Goal: Information Seeking & Learning: Learn about a topic

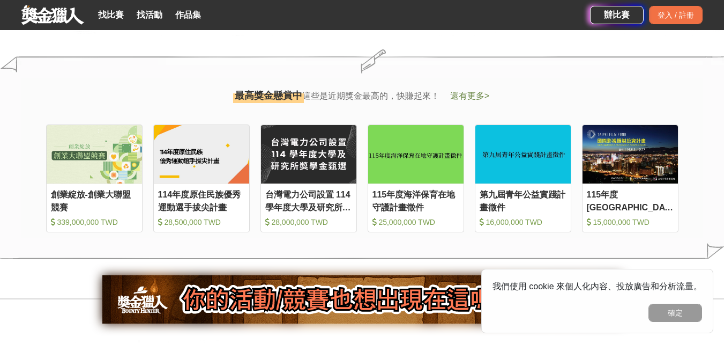
scroll to position [1072, 0]
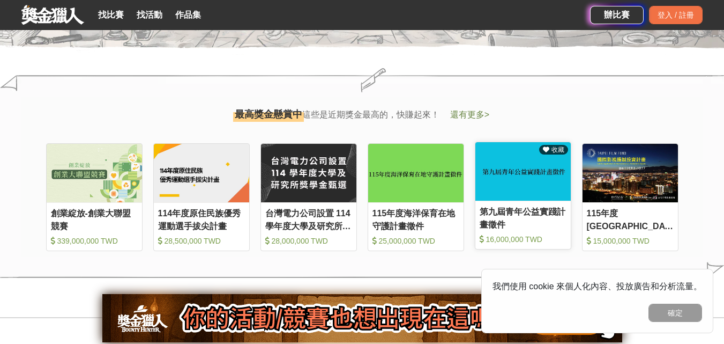
click at [535, 213] on div "第九屆青年公益實踐計畫徵件" at bounding box center [523, 217] width 87 height 24
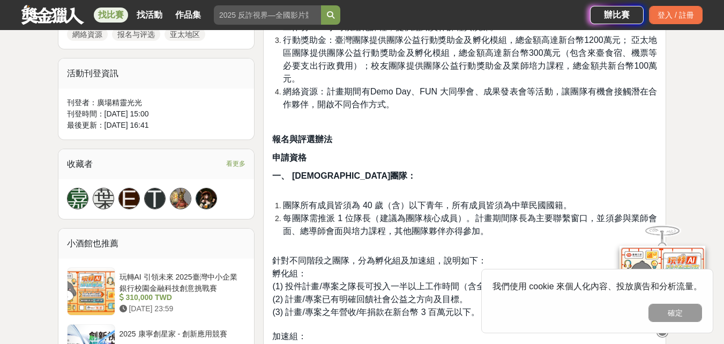
scroll to position [643, 0]
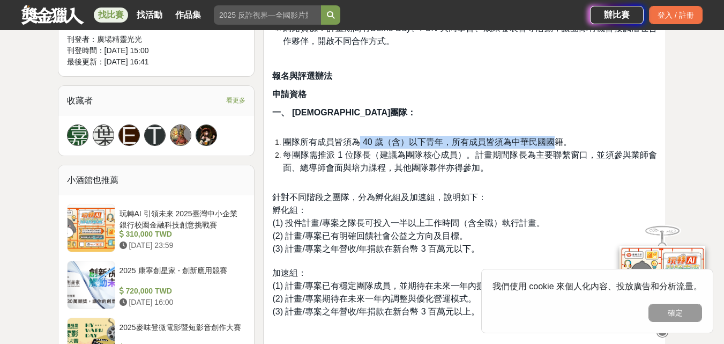
drag, startPoint x: 359, startPoint y: 145, endPoint x: 556, endPoint y: 142, distance: 196.7
click at [556, 142] on span "團隊所有成員皆須為 40 歲（含）以下青年，所有成員皆須為中華民國國籍。" at bounding box center [427, 141] width 289 height 9
click at [571, 116] on p "一、 [DEMOGRAPHIC_DATA]團隊：" at bounding box center [464, 118] width 385 height 24
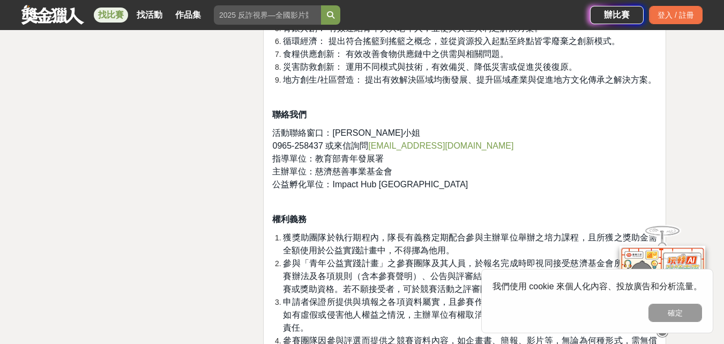
scroll to position [2573, 0]
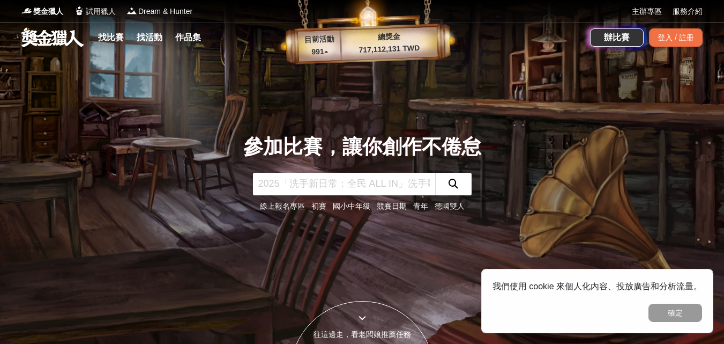
click at [419, 204] on link "青年" at bounding box center [420, 206] width 15 height 9
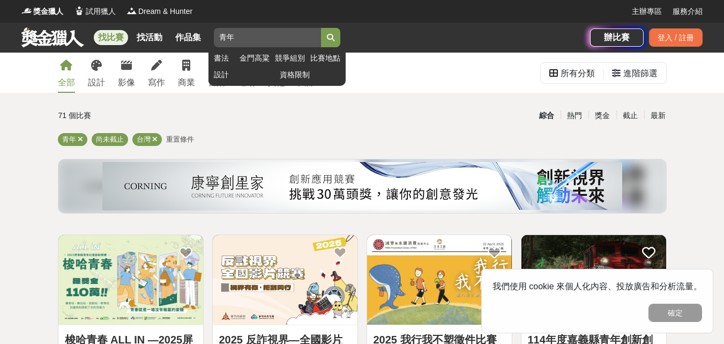
click at [280, 33] on input "青年" at bounding box center [267, 37] width 107 height 19
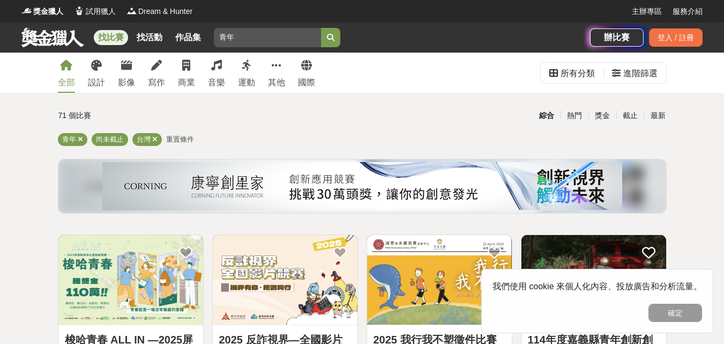
type input "青"
type input "高中"
click at [321, 28] on button "submit" at bounding box center [330, 37] width 19 height 19
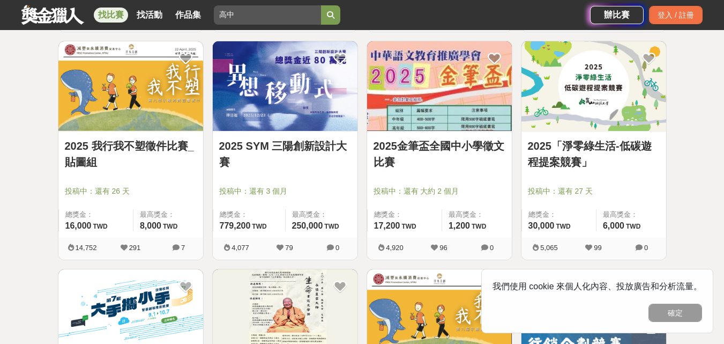
scroll to position [858, 0]
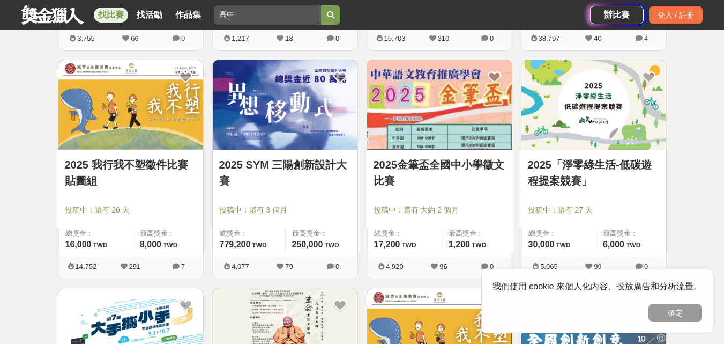
click at [444, 161] on link "2025金筆盃全國中小學徵文比賽" at bounding box center [440, 173] width 132 height 32
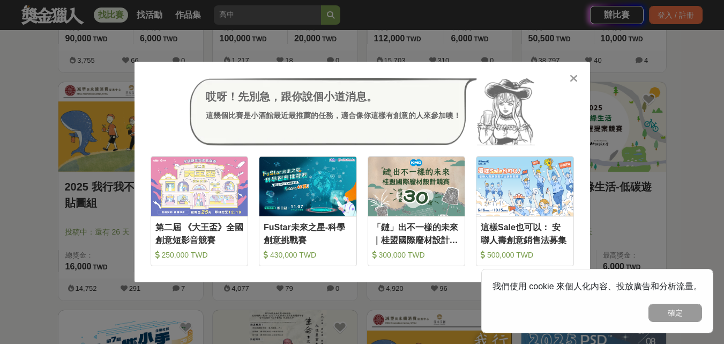
scroll to position [858, 0]
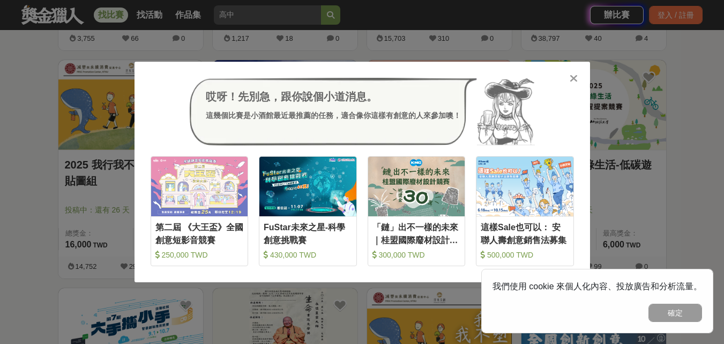
click at [571, 78] on icon at bounding box center [574, 78] width 8 height 11
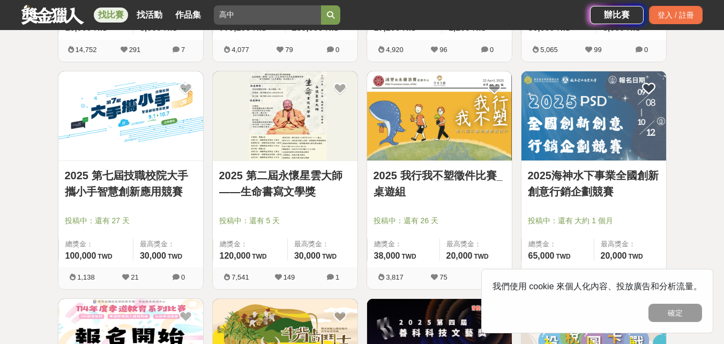
scroll to position [1072, 0]
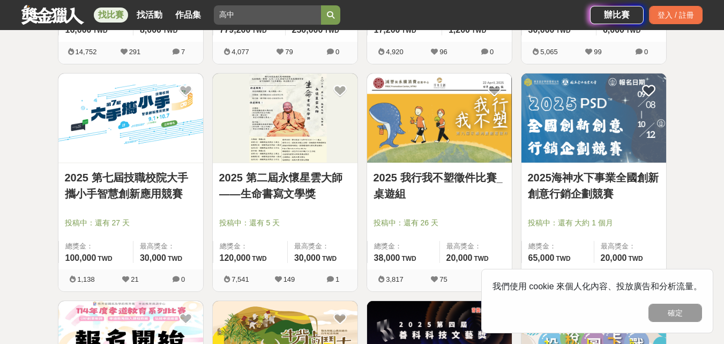
click at [279, 192] on link "2025 第二屆永懷星雲大師——生命書寫文學獎" at bounding box center [285, 185] width 132 height 32
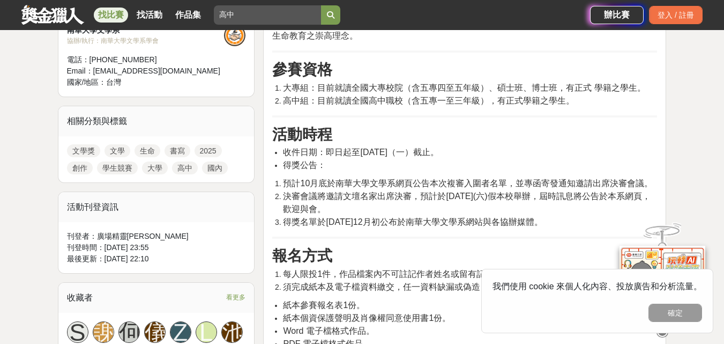
scroll to position [375, 0]
